Goal: Obtain resource: Download file/media

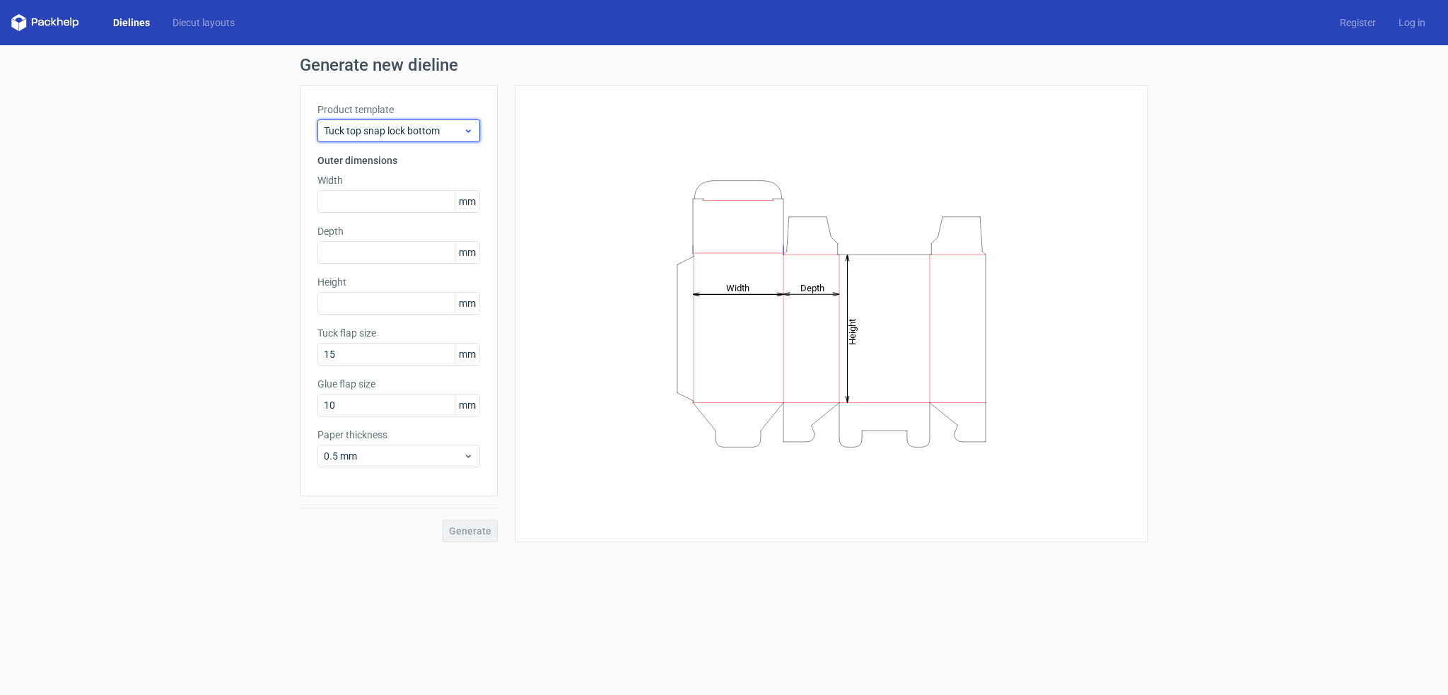
click at [467, 136] on div "Tuck top snap lock bottom" at bounding box center [399, 131] width 163 height 23
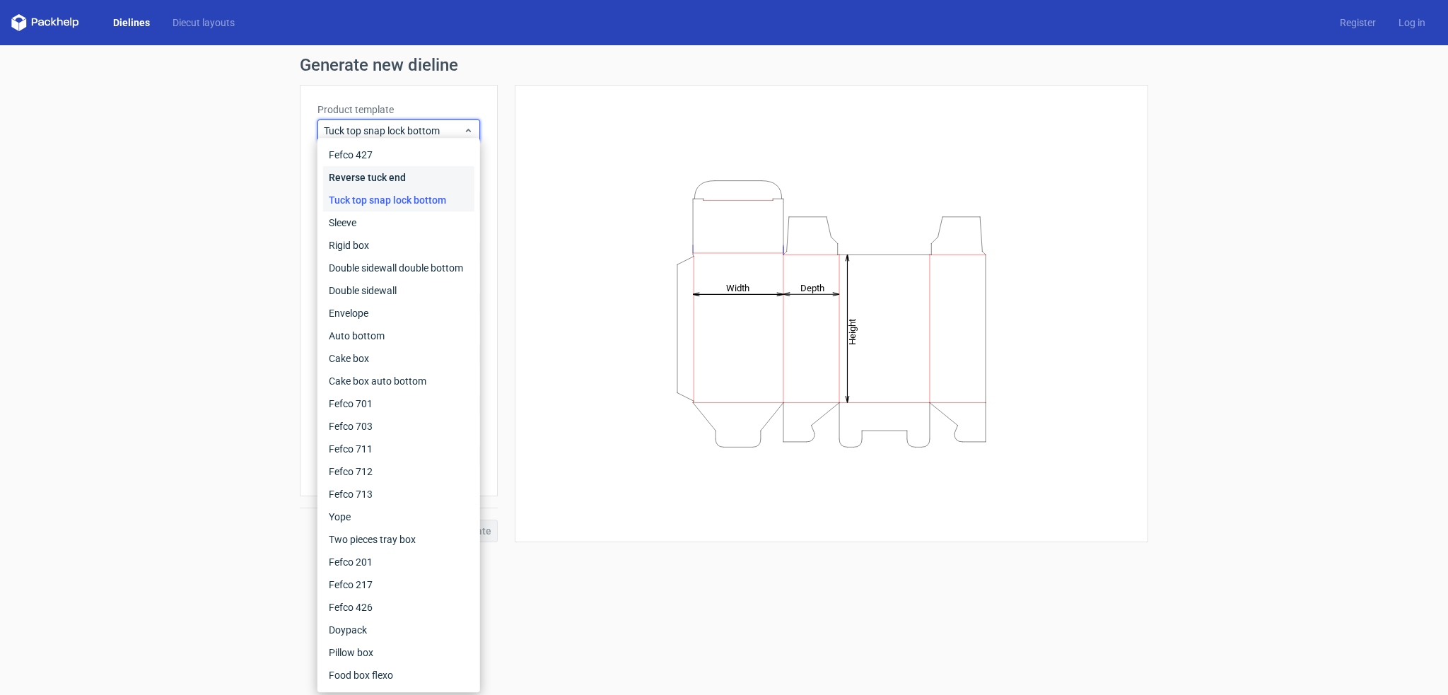
click at [389, 175] on div "Reverse tuck end" at bounding box center [398, 177] width 151 height 23
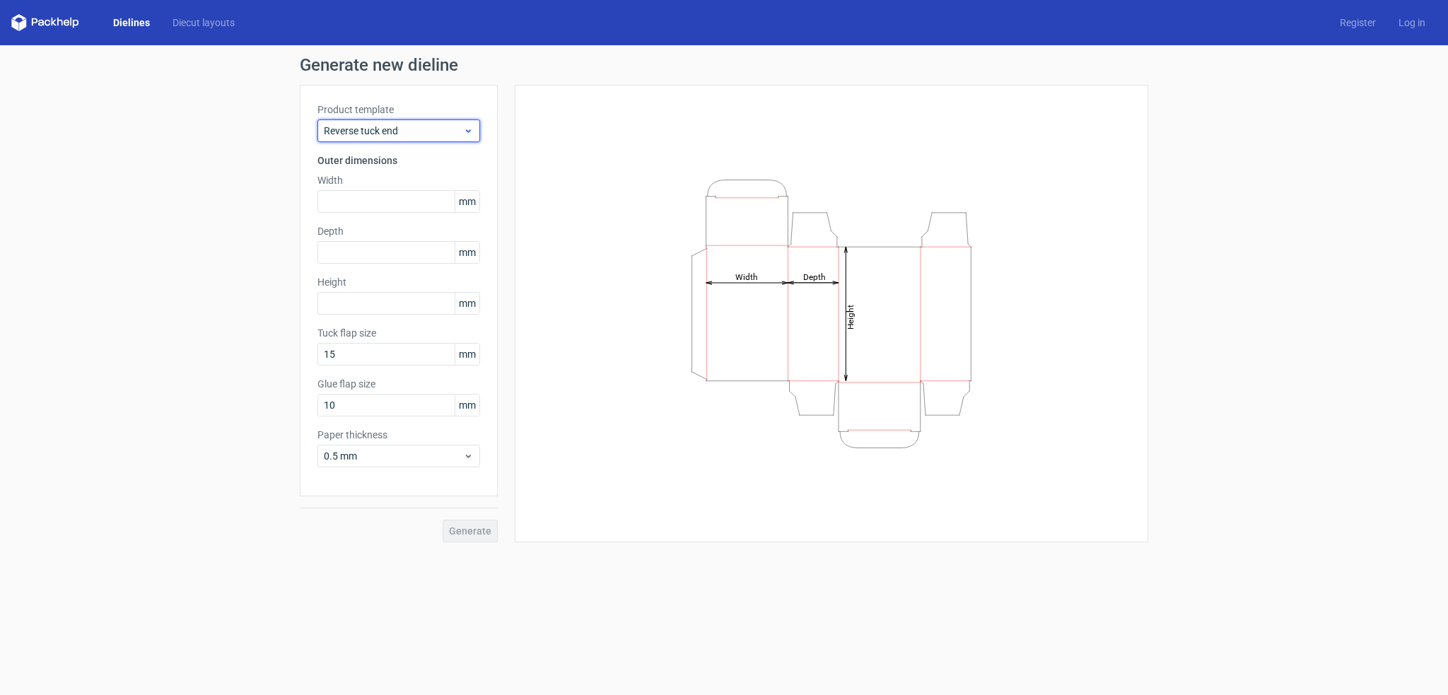
click at [458, 125] on span "Reverse tuck end" at bounding box center [393, 131] width 139 height 14
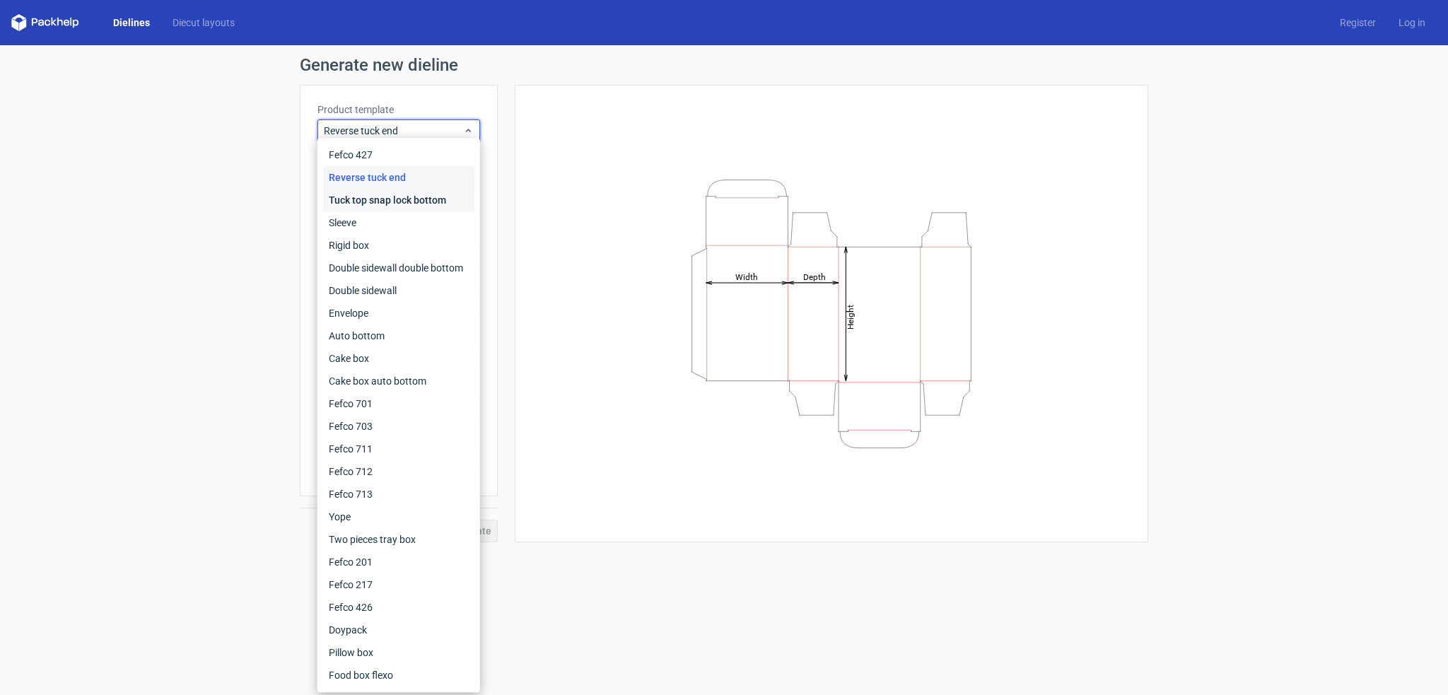
click at [393, 197] on div "Tuck top snap lock bottom" at bounding box center [398, 200] width 151 height 23
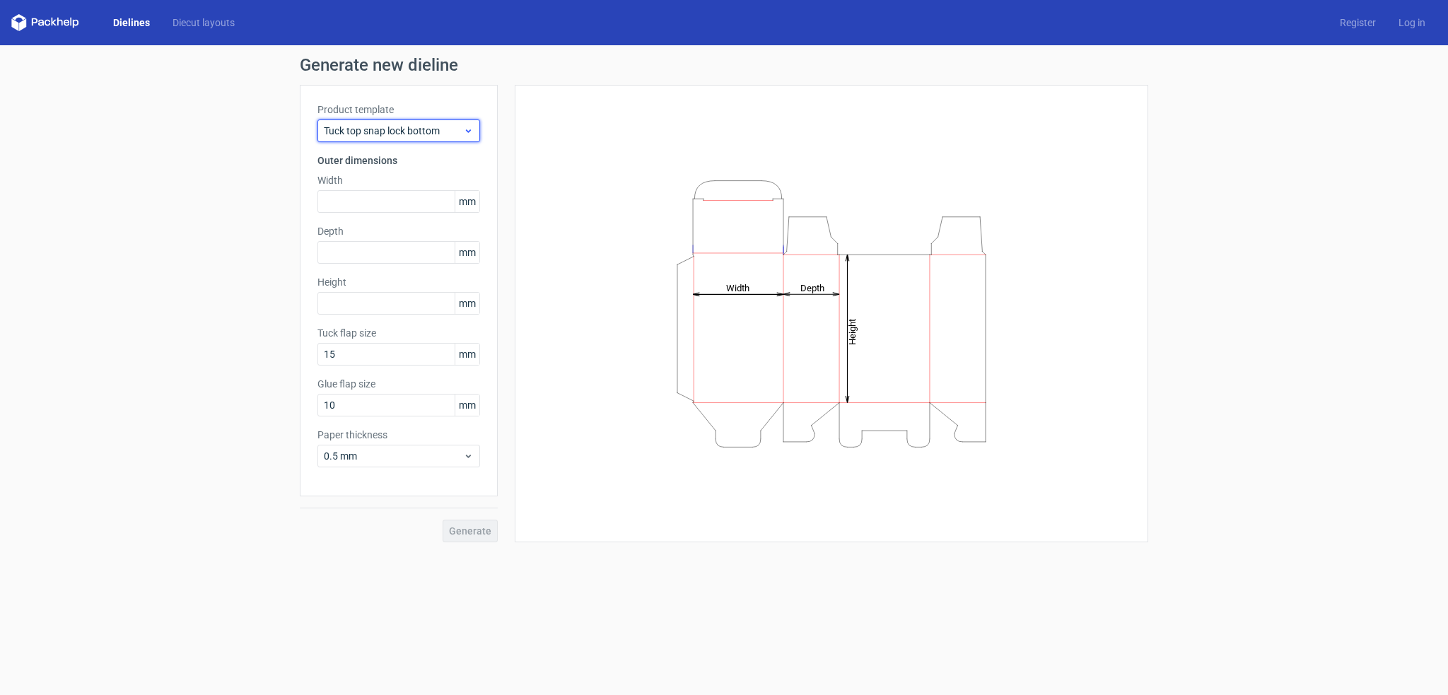
click at [442, 135] on span "Tuck top snap lock bottom" at bounding box center [393, 131] width 139 height 14
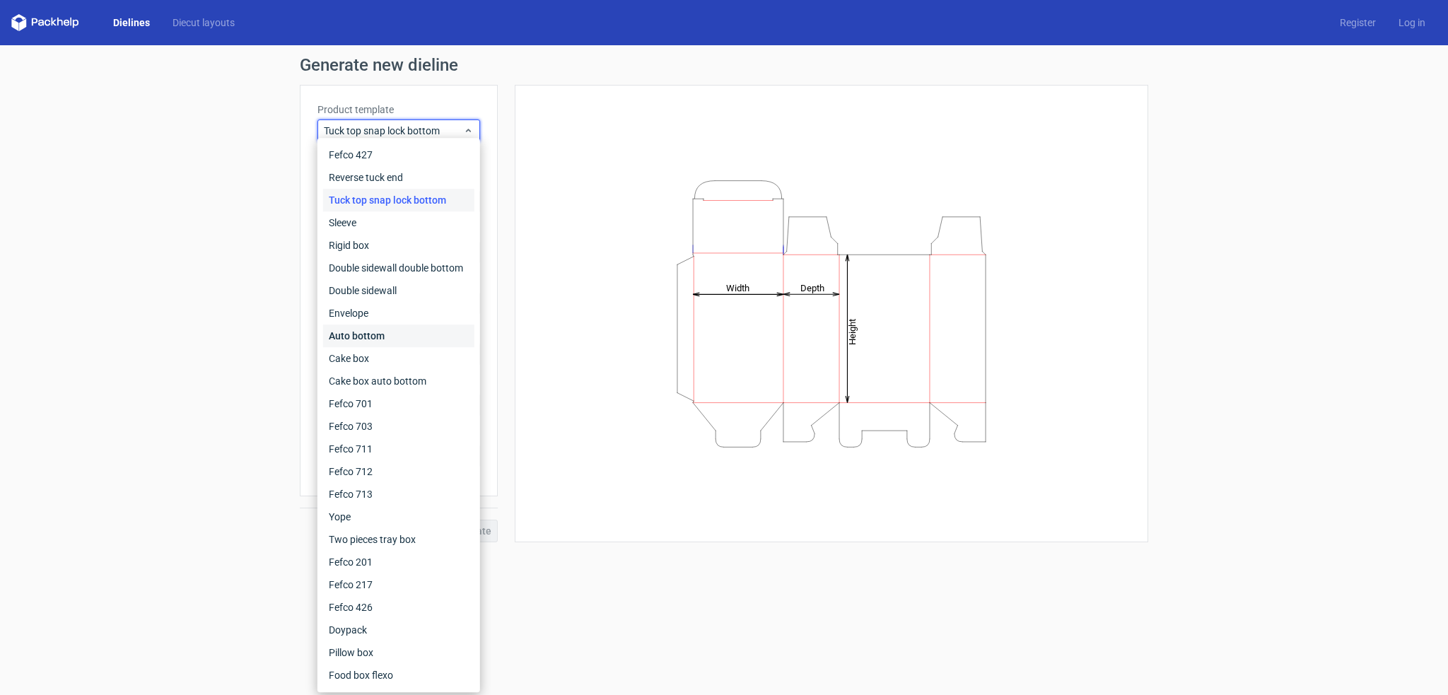
click at [382, 339] on div "Auto bottom" at bounding box center [398, 336] width 151 height 23
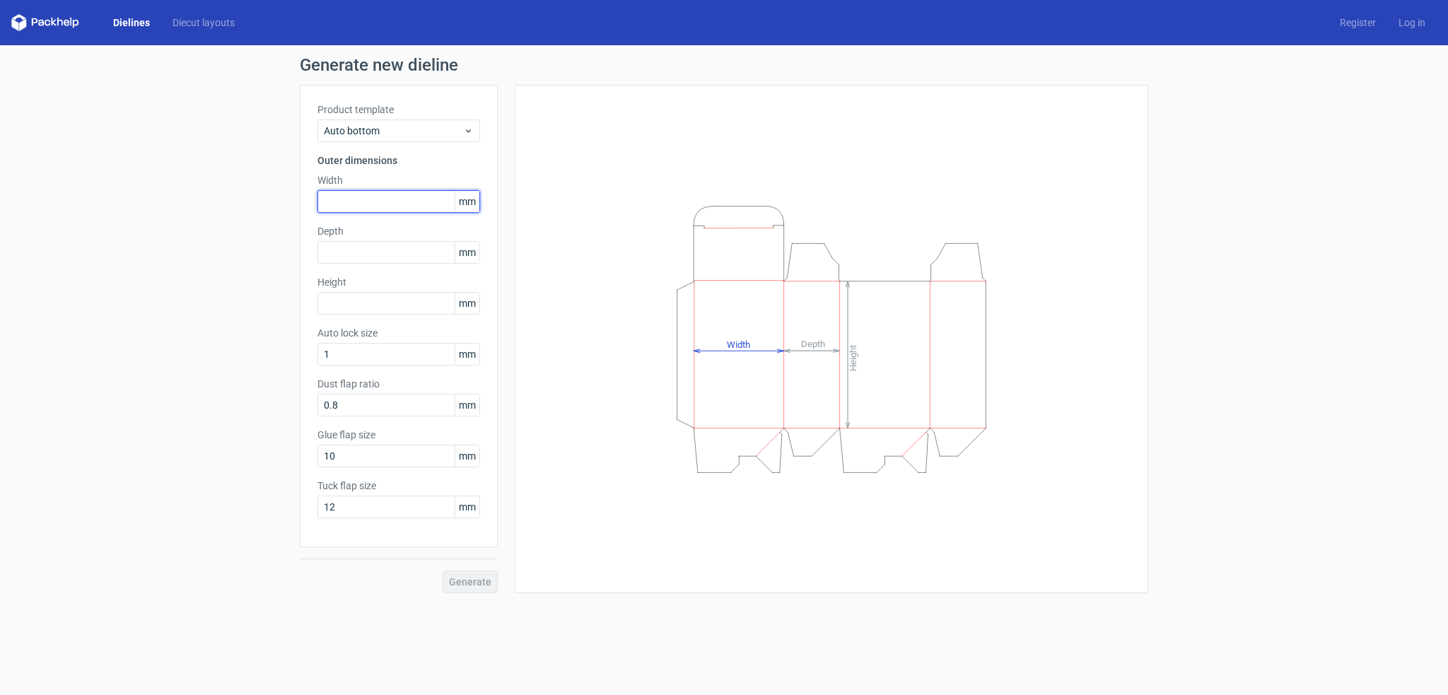
click at [368, 201] on input "text" at bounding box center [399, 201] width 163 height 23
type input "100"
type input "70"
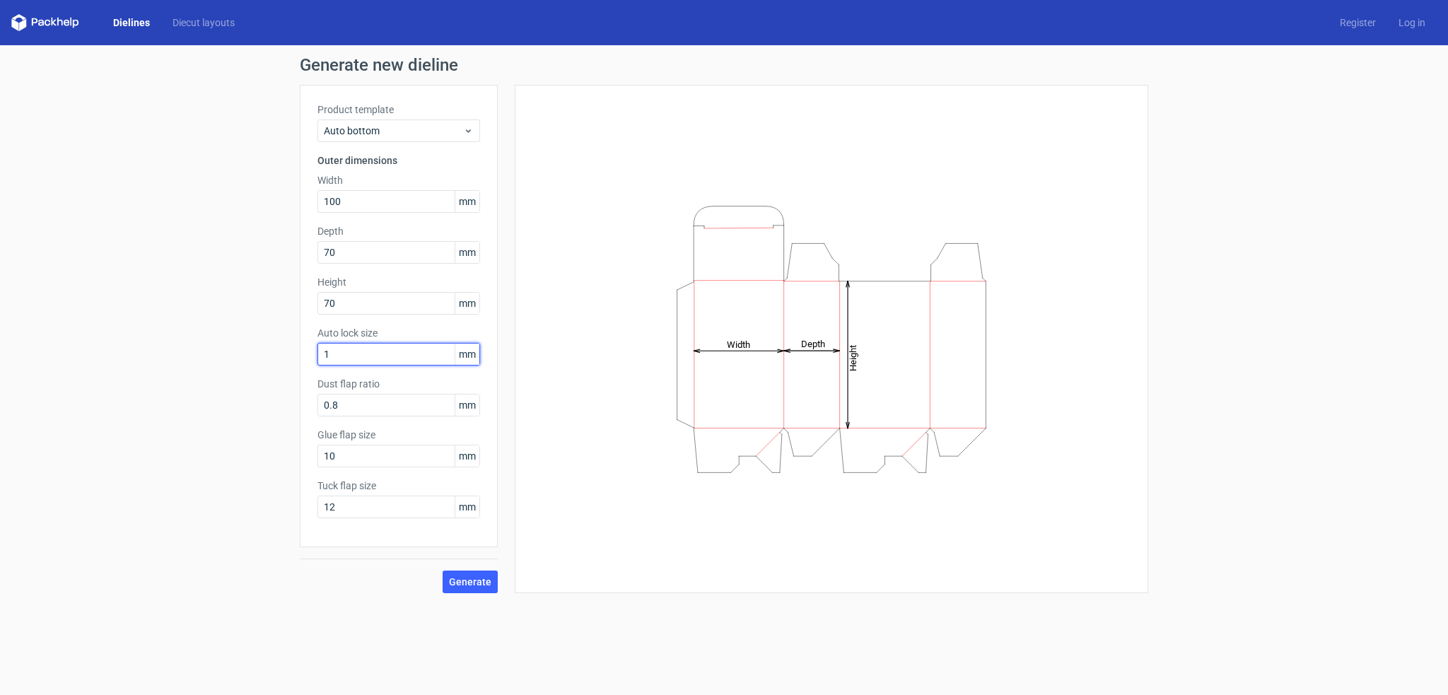
click at [405, 354] on input "1" at bounding box center [399, 354] width 163 height 23
type input "1"
type input "15"
click at [460, 577] on span "Generate" at bounding box center [470, 582] width 42 height 10
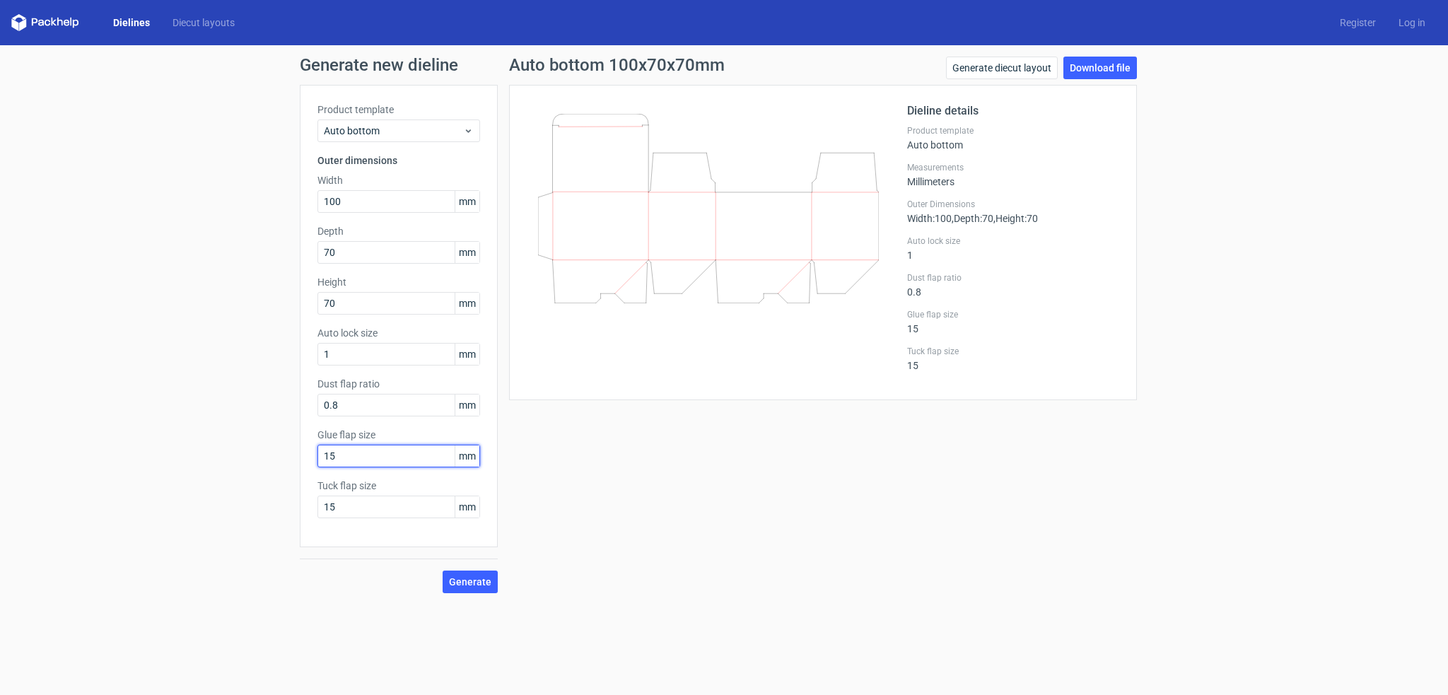
click at [359, 454] on input "15" at bounding box center [399, 456] width 163 height 23
click at [351, 517] on input "15" at bounding box center [399, 507] width 163 height 23
type input "1"
type input "20"
click at [465, 583] on span "Generate" at bounding box center [470, 582] width 42 height 10
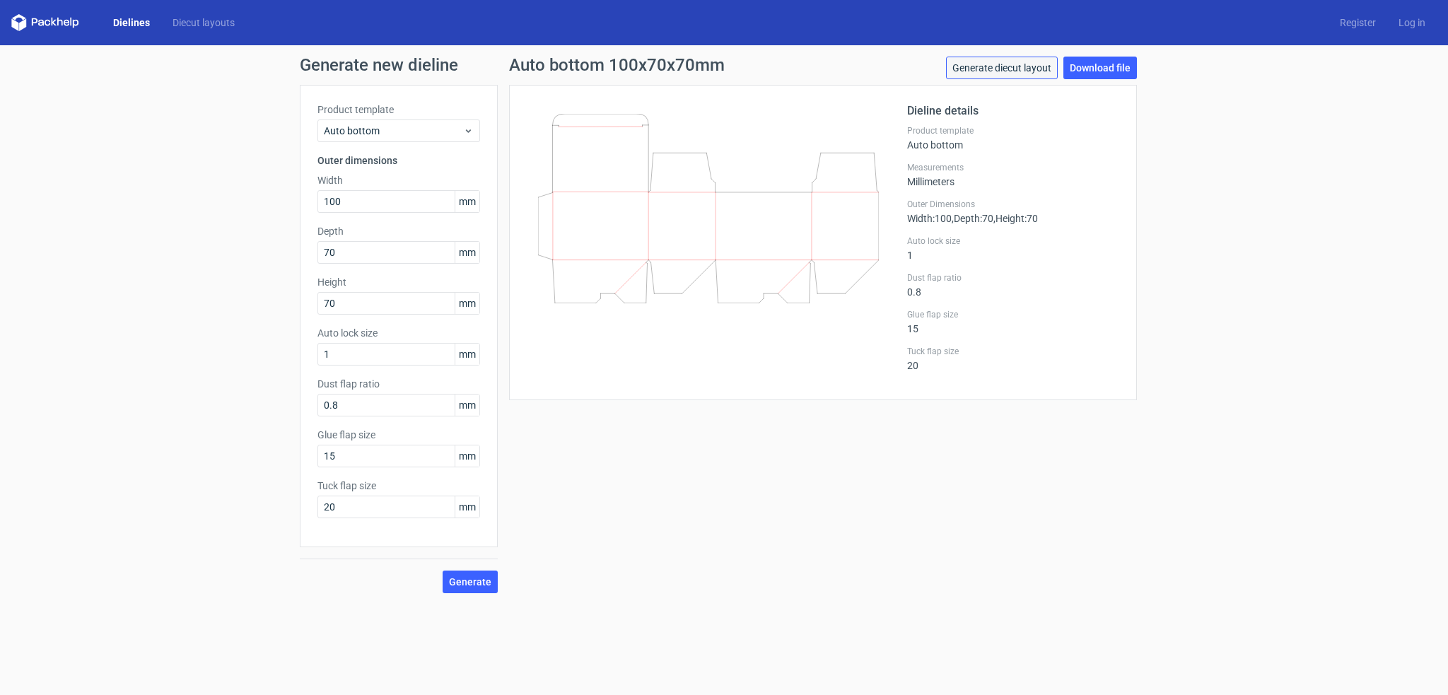
click at [1026, 69] on link "Generate diecut layout" at bounding box center [1002, 68] width 112 height 23
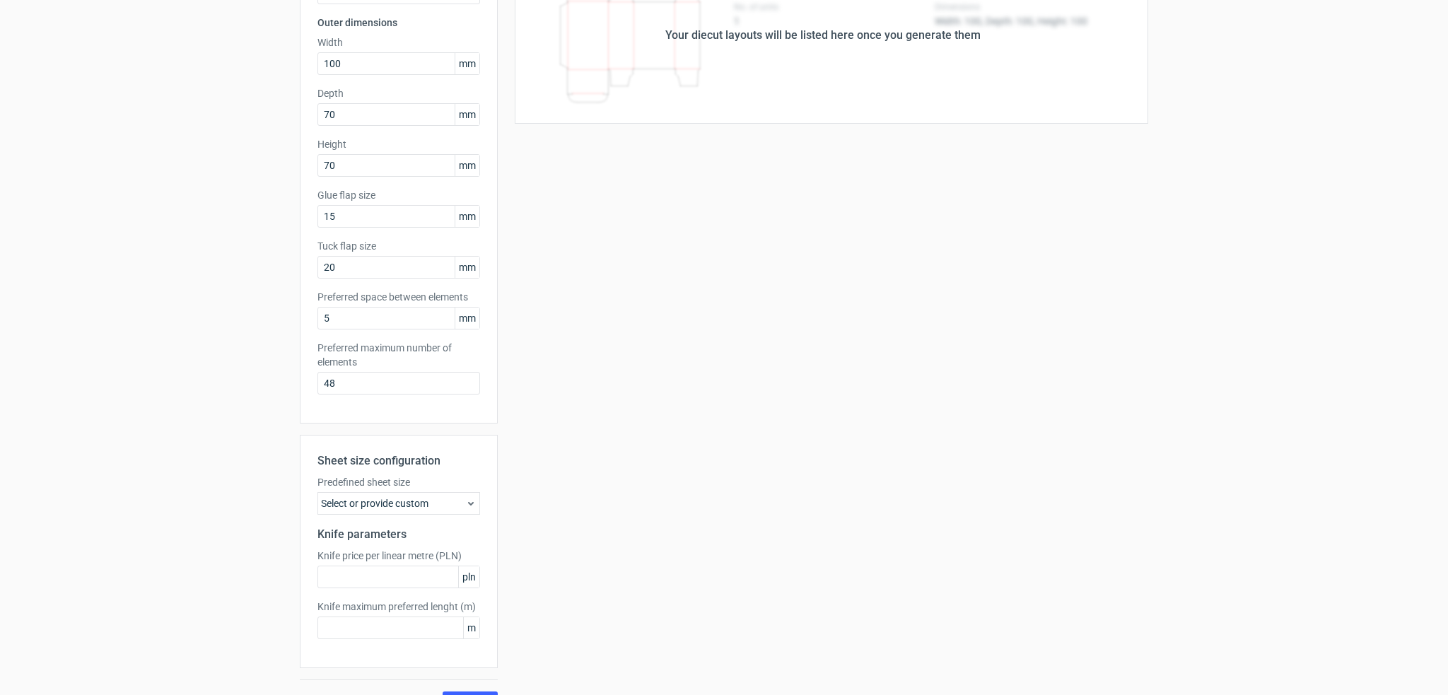
scroll to position [141, 0]
click at [465, 494] on icon at bounding box center [470, 499] width 11 height 11
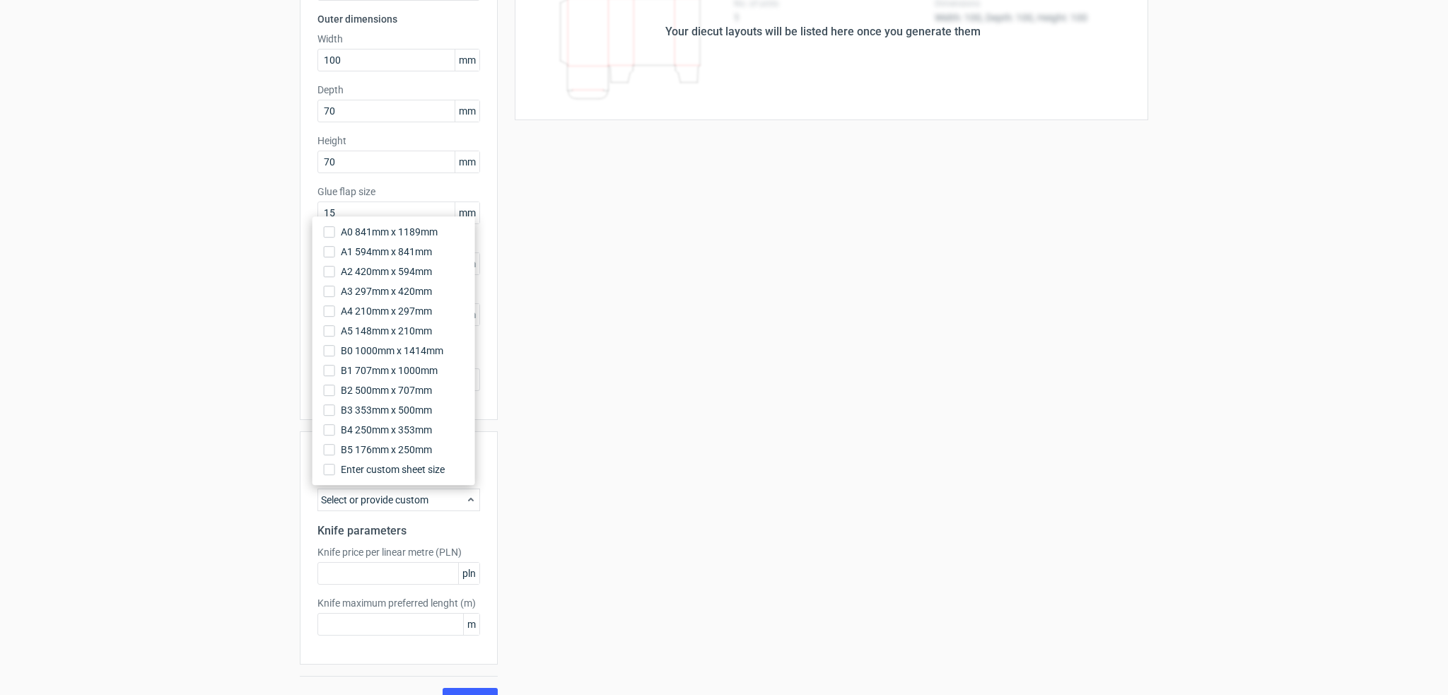
click at [529, 489] on div "Your diecut layouts will be listed here once you generate them Height Depth Wid…" at bounding box center [823, 326] width 651 height 767
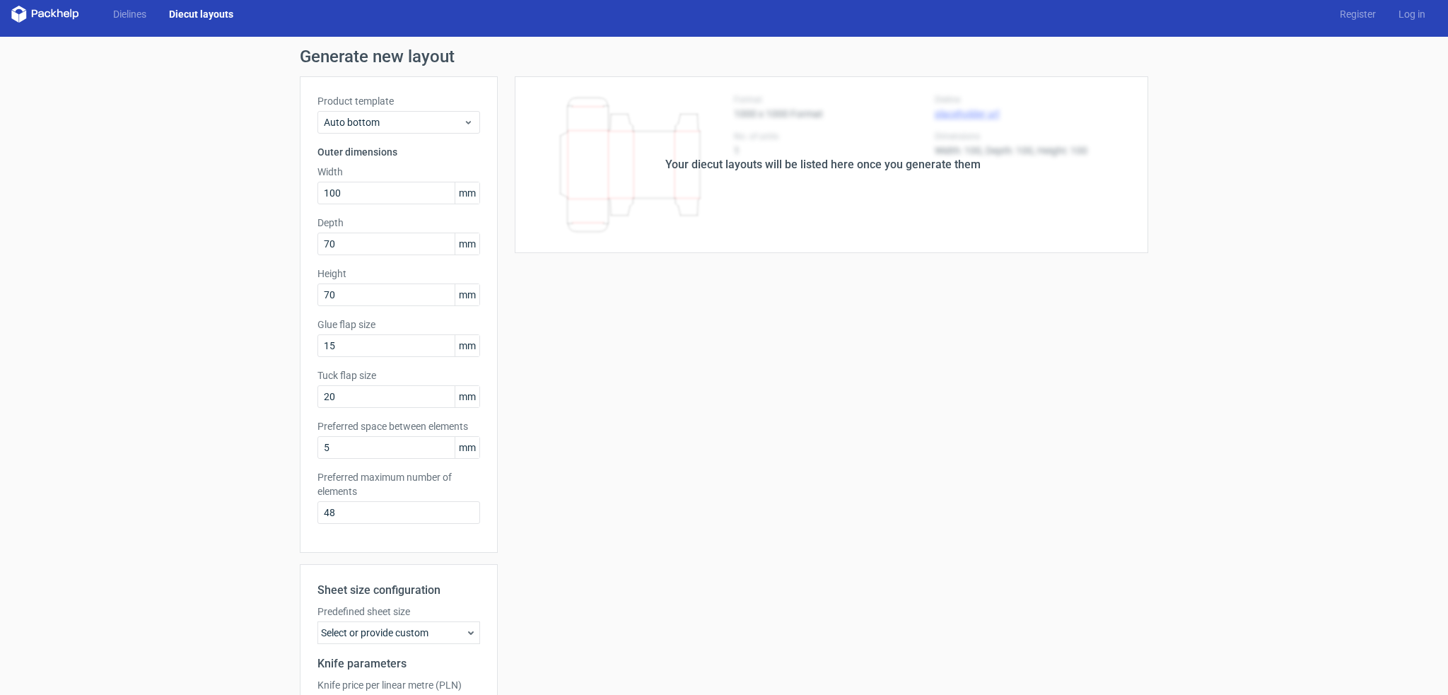
scroll to position [0, 0]
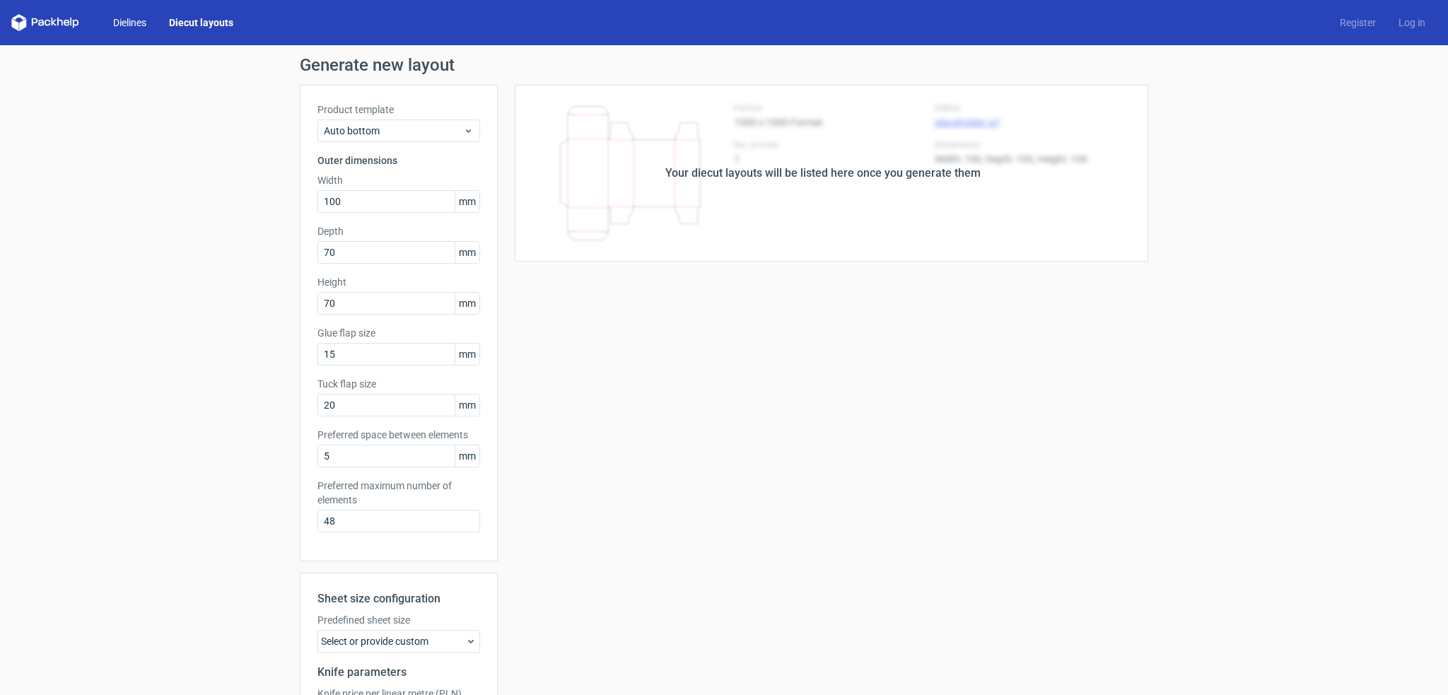
click at [121, 21] on link "Dielines" at bounding box center [130, 23] width 56 height 14
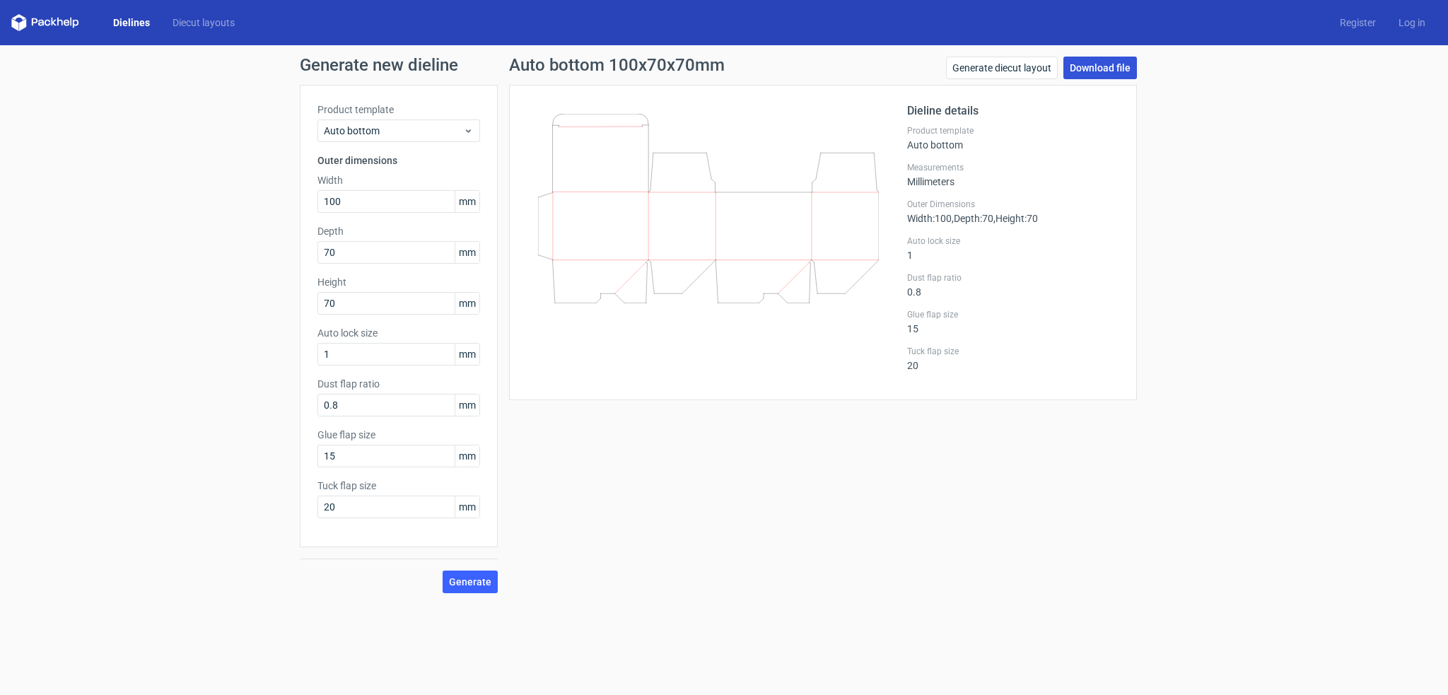
click at [1086, 64] on link "Download file" at bounding box center [1101, 68] width 74 height 23
click at [1095, 67] on link "Download file" at bounding box center [1101, 68] width 74 height 23
click at [484, 579] on span "Generate" at bounding box center [470, 582] width 42 height 10
click at [1106, 67] on link "Download file" at bounding box center [1101, 68] width 74 height 23
click at [752, 170] on icon at bounding box center [708, 209] width 341 height 190
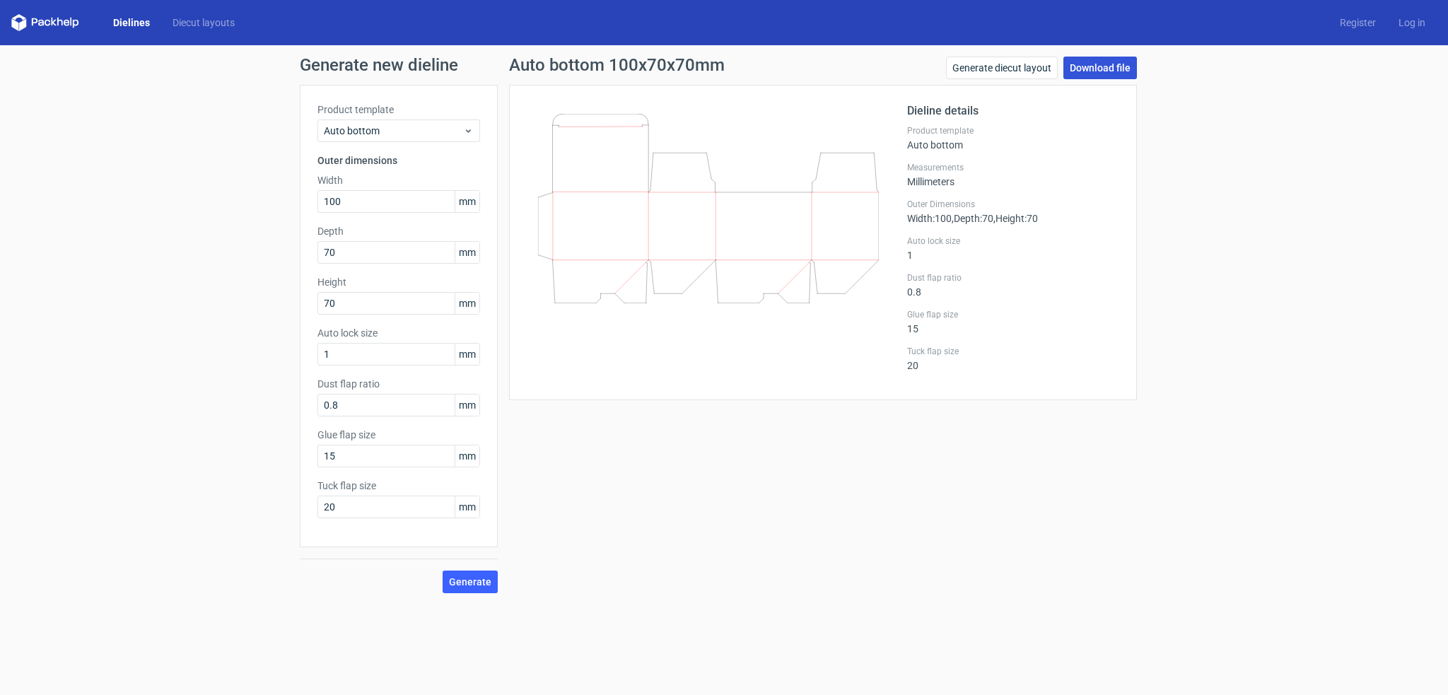
click at [1077, 62] on link "Download file" at bounding box center [1101, 68] width 74 height 23
click at [1362, 21] on link "Register" at bounding box center [1358, 23] width 59 height 14
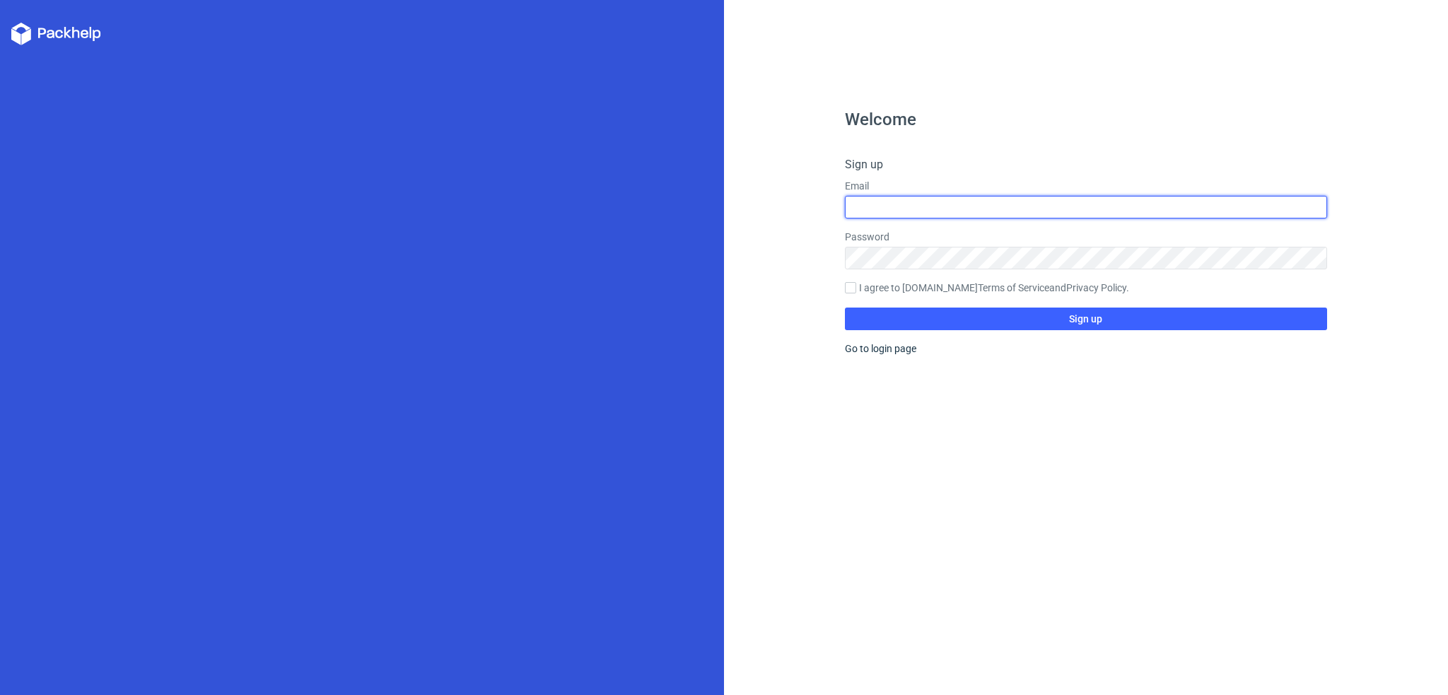
click at [941, 207] on input "text" at bounding box center [1086, 207] width 483 height 23
type input "[EMAIL_ADDRESS][DOMAIN_NAME]"
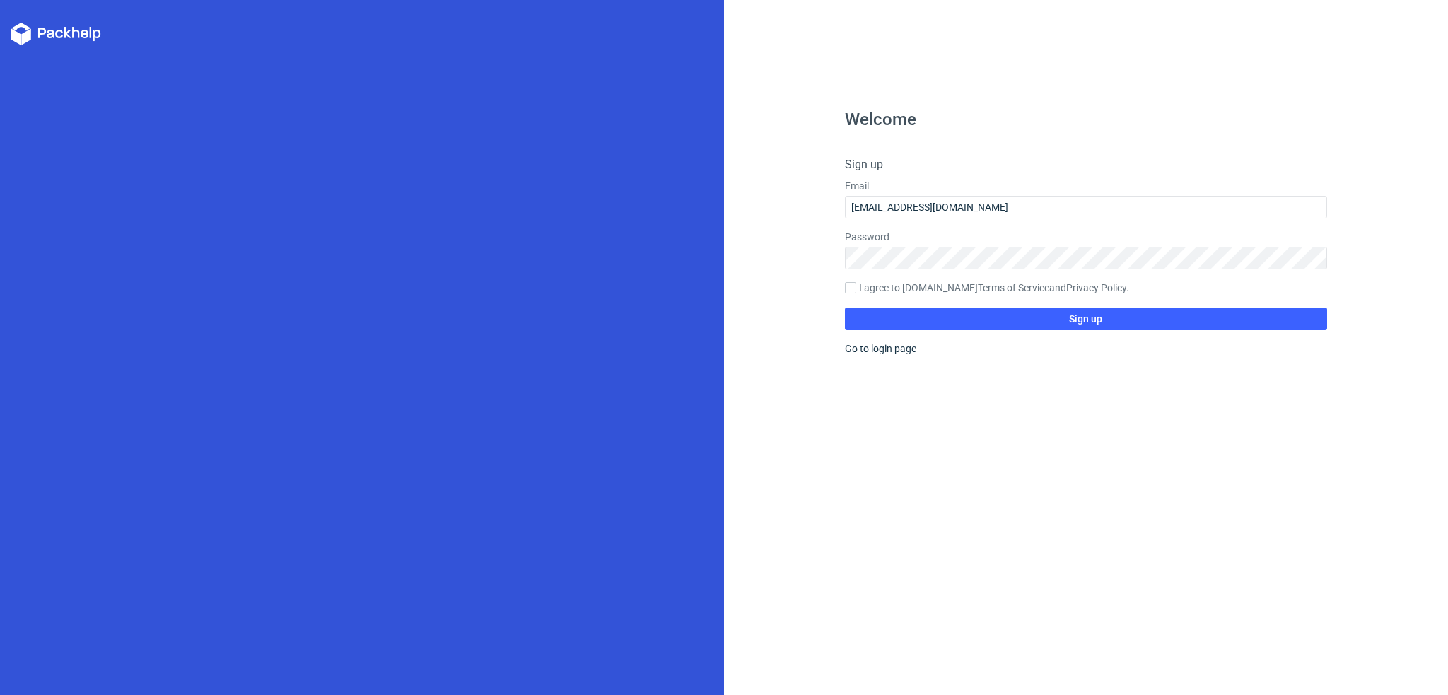
click at [869, 294] on label "I agree to [DOMAIN_NAME] Terms of Service and Privacy Policy ." at bounding box center [1086, 289] width 483 height 16
click at [856, 294] on input "I agree to [DOMAIN_NAME] Terms of Service and Privacy Policy ." at bounding box center [850, 287] width 11 height 11
checkbox input "true"
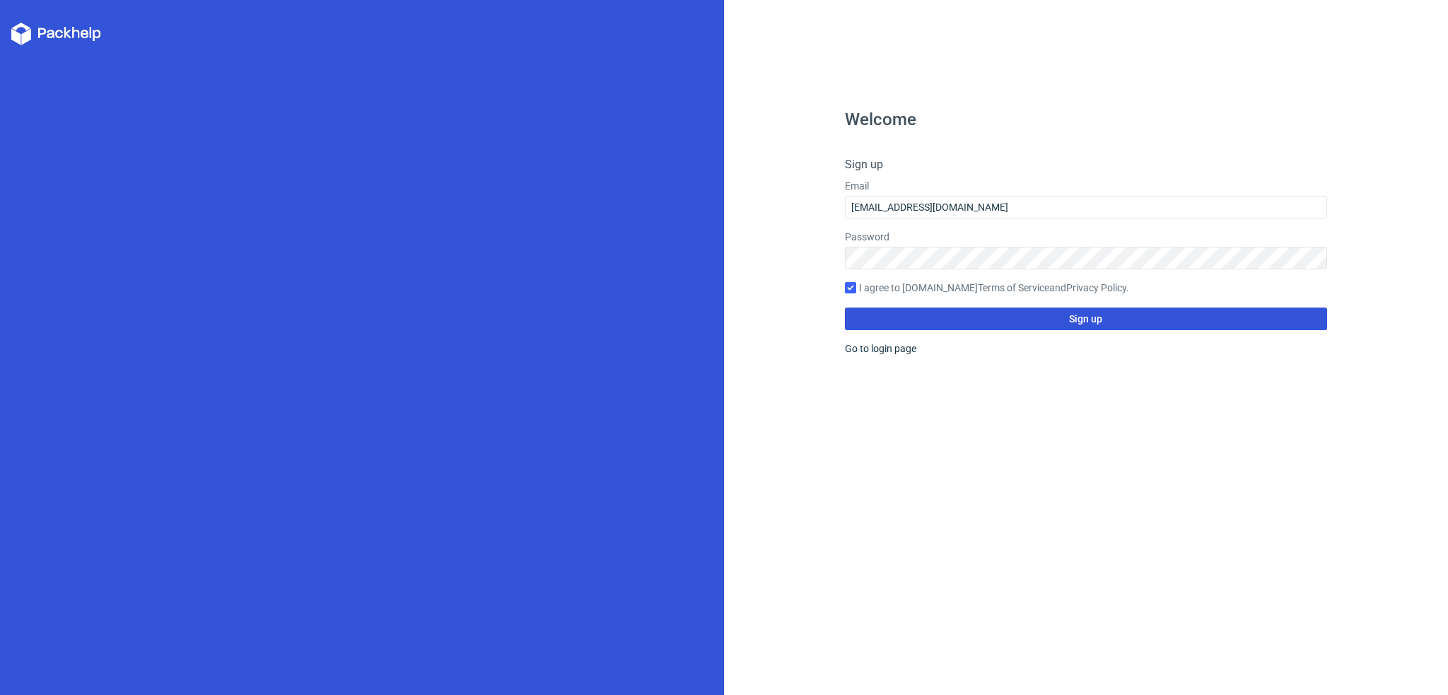
click at [926, 315] on button "Sign up" at bounding box center [1086, 319] width 483 height 23
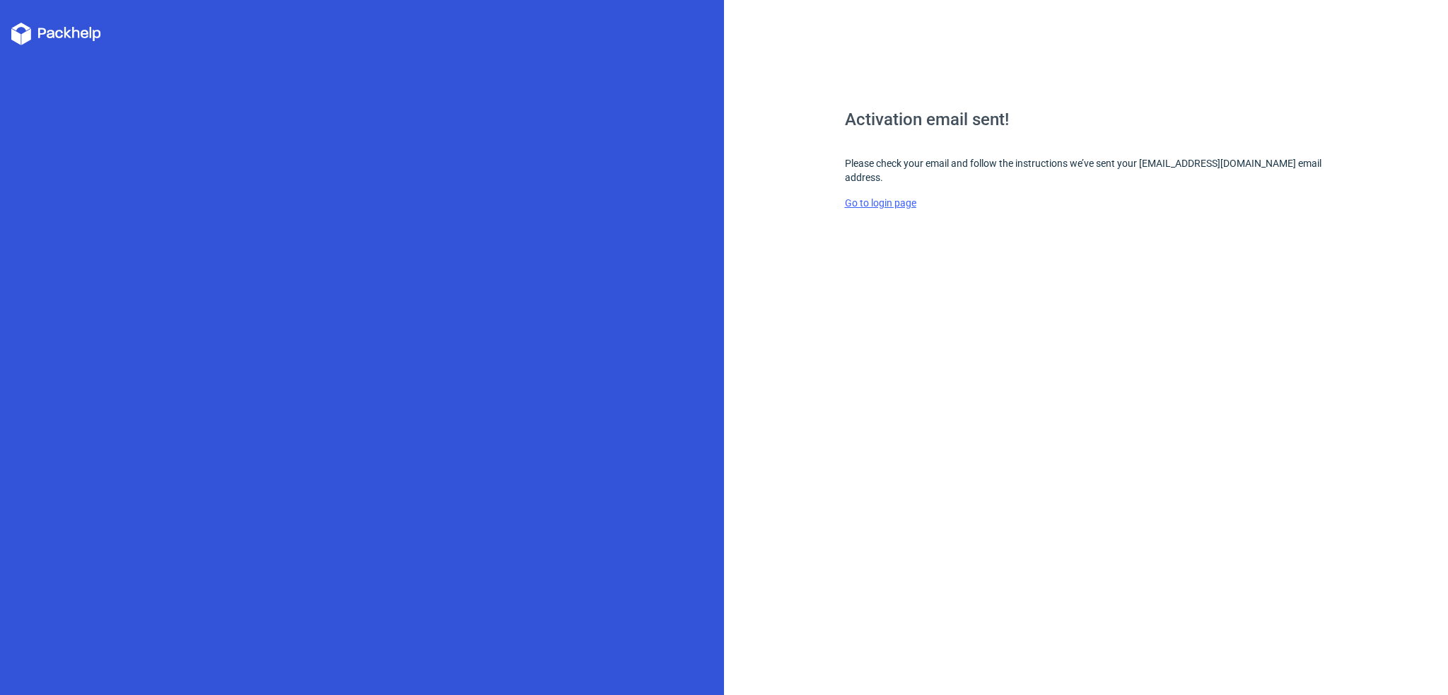
click at [871, 197] on link "Go to login page" at bounding box center [880, 202] width 71 height 11
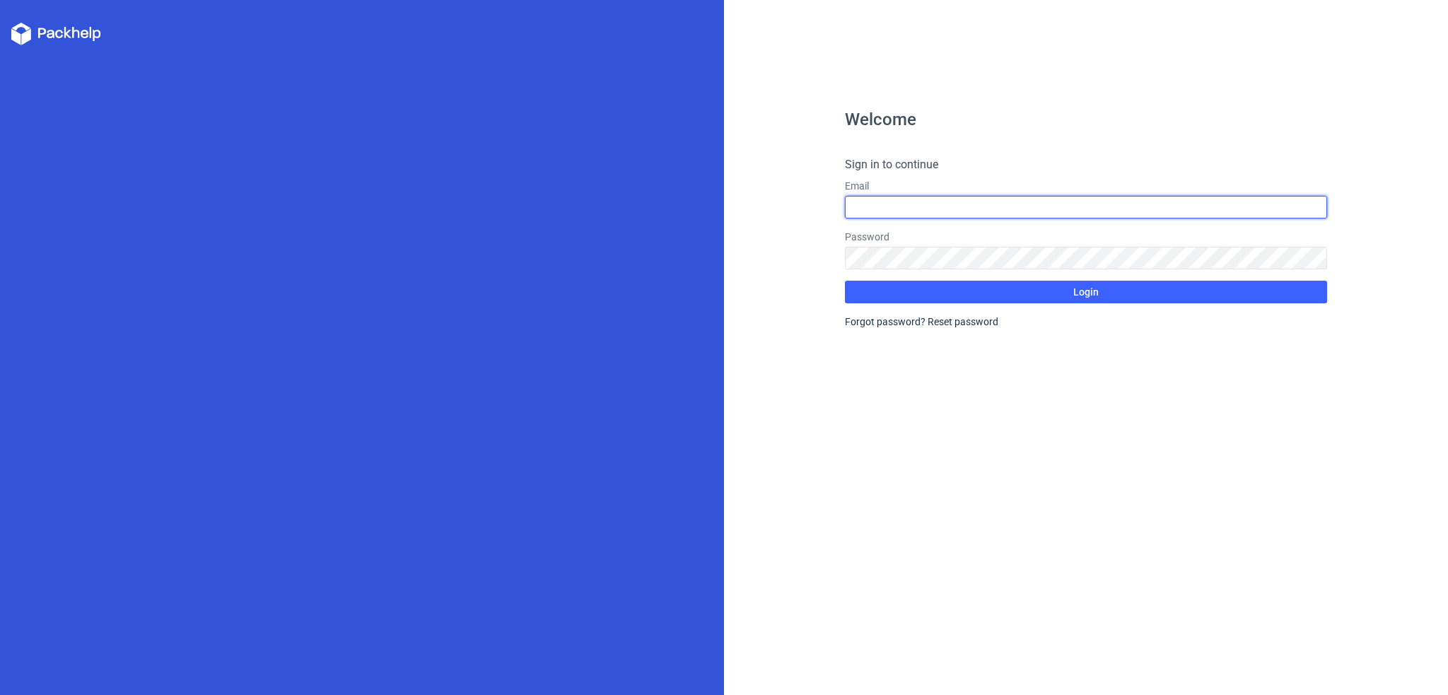
click at [879, 211] on input "text" at bounding box center [1086, 207] width 483 height 23
